Goal: Transaction & Acquisition: Download file/media

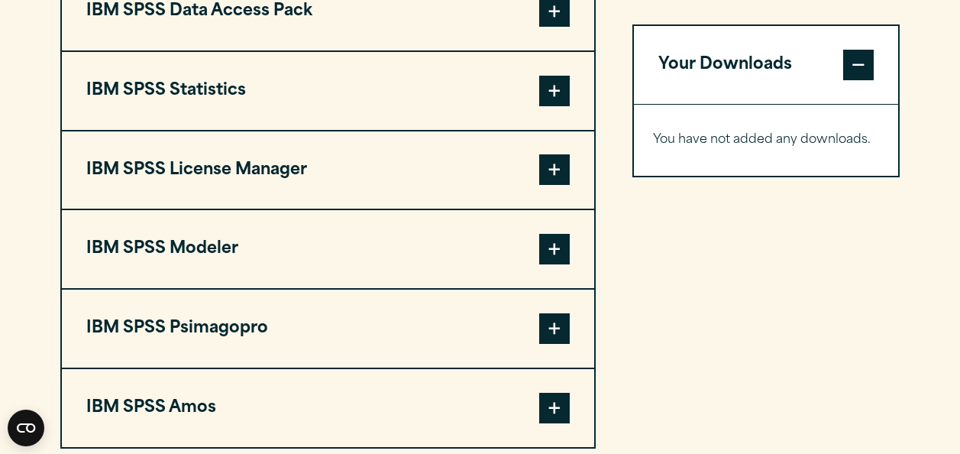
scroll to position [1267, 0]
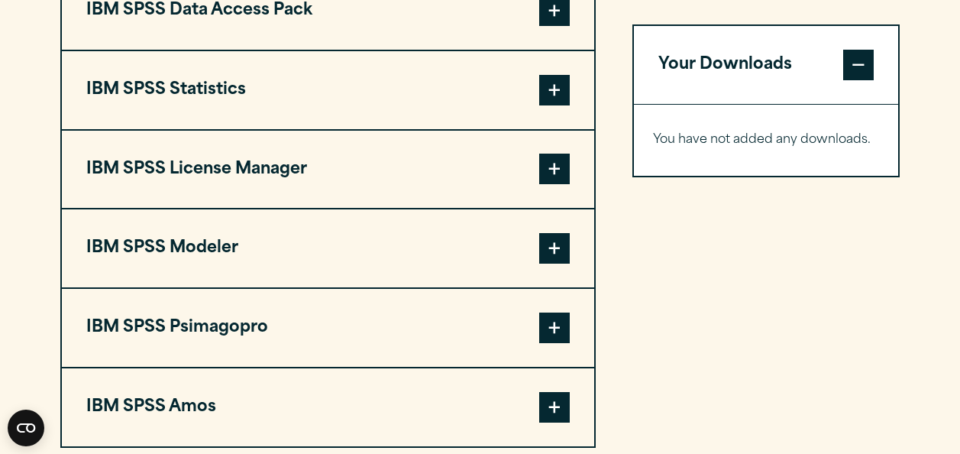
click at [544, 92] on span at bounding box center [554, 90] width 31 height 31
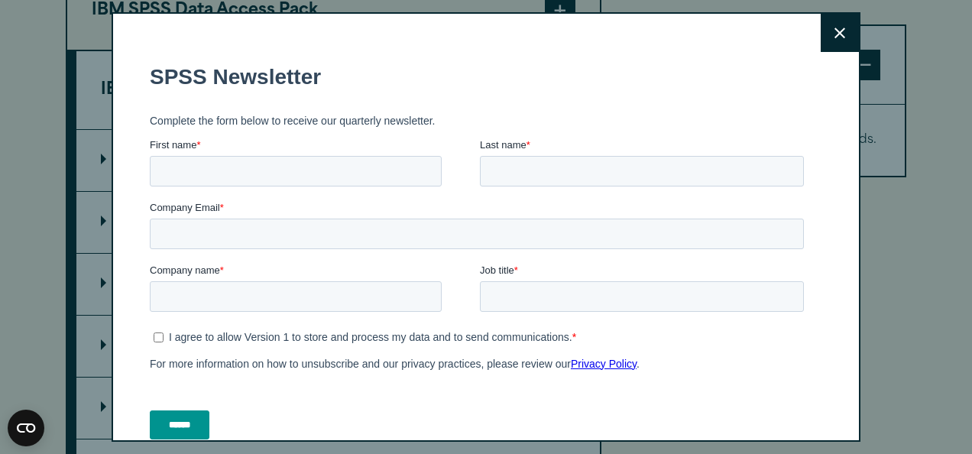
click at [829, 34] on button "Close" at bounding box center [839, 33] width 38 height 38
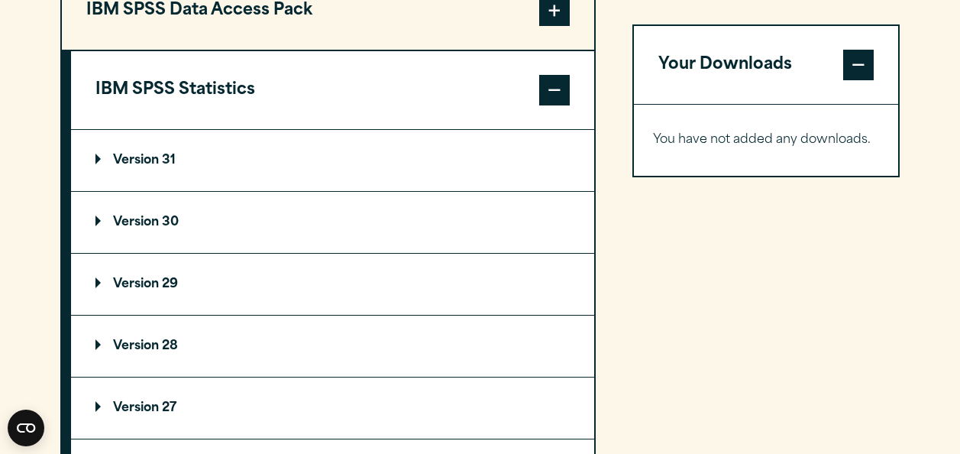
click at [153, 218] on p "Version 30" at bounding box center [136, 222] width 83 height 12
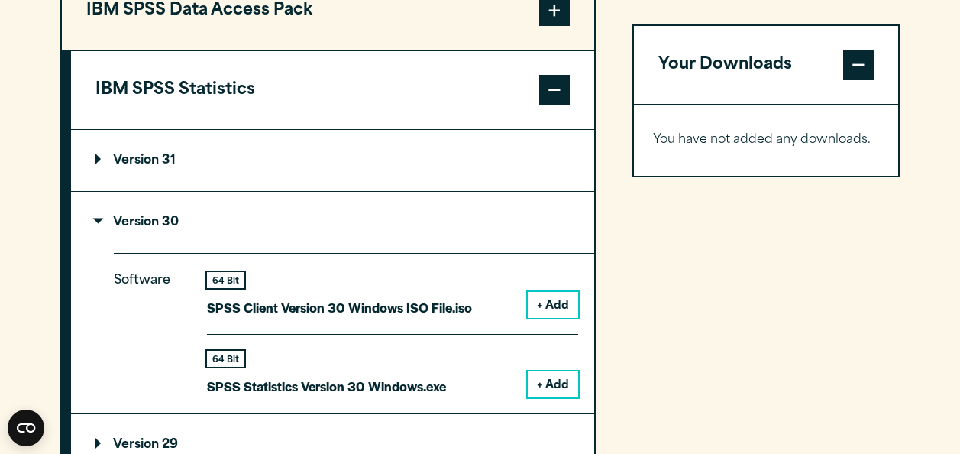
drag, startPoint x: 153, startPoint y: 218, endPoint x: 215, endPoint y: 372, distance: 166.5
click at [215, 372] on details "Version 30 Software 64 Bit SPSS Client Version 30 Windows ISO File.iso + Add 64…" at bounding box center [332, 303] width 523 height 222
click at [552, 384] on button "+ Add" at bounding box center [553, 384] width 50 height 26
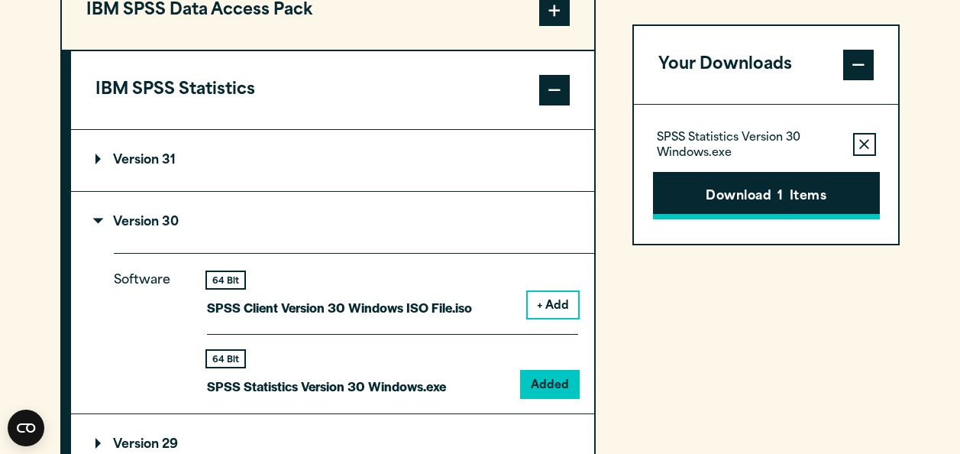
click at [748, 199] on button "Download 1 Items" at bounding box center [766, 195] width 227 height 47
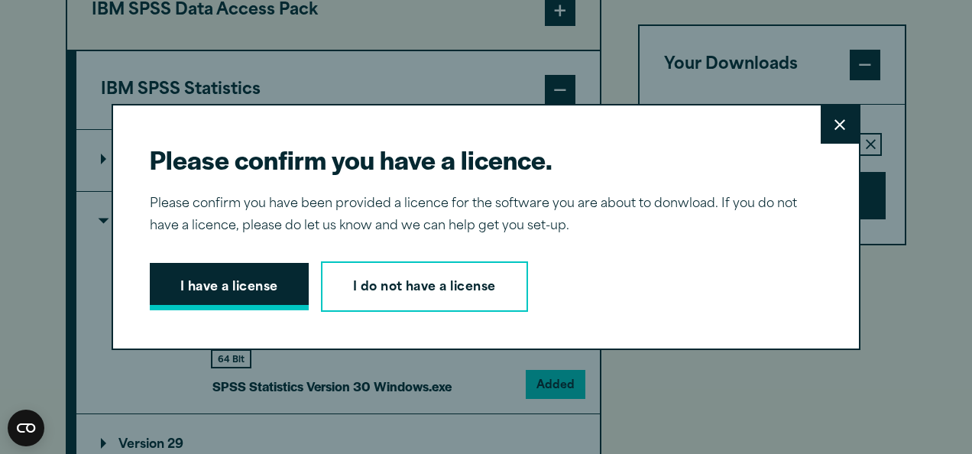
click at [230, 282] on button "I have a license" at bounding box center [229, 286] width 159 height 47
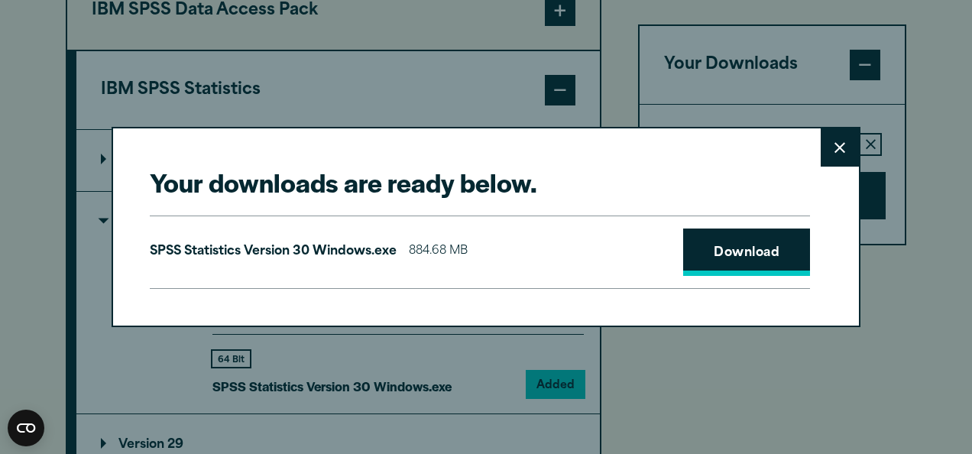
click at [713, 251] on link "Download" at bounding box center [746, 251] width 127 height 47
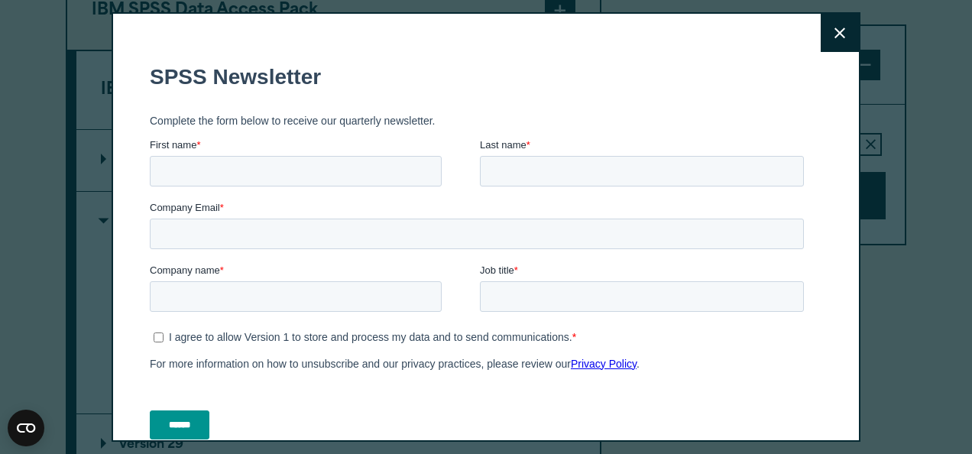
click at [820, 36] on button "Close" at bounding box center [839, 33] width 38 height 38
